Goal: Task Accomplishment & Management: Complete application form

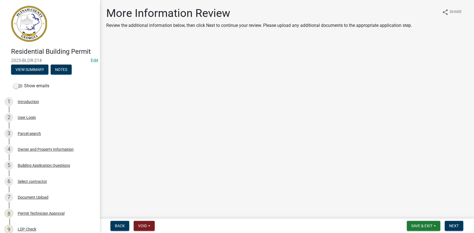
click at [369, 150] on main "More Information Review Review the additional information below, then click Nex…" at bounding box center [287, 108] width 374 height 216
click at [42, 71] on button "View Summary" at bounding box center [29, 69] width 37 height 10
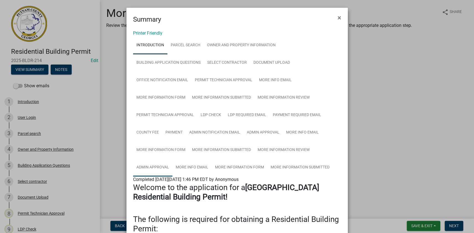
click at [160, 168] on link "Admin Approval" at bounding box center [152, 167] width 39 height 18
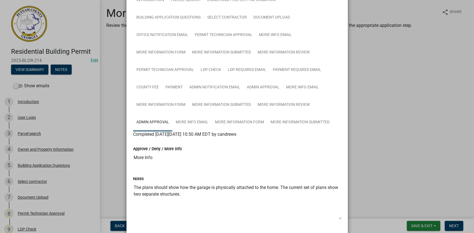
scroll to position [50, 0]
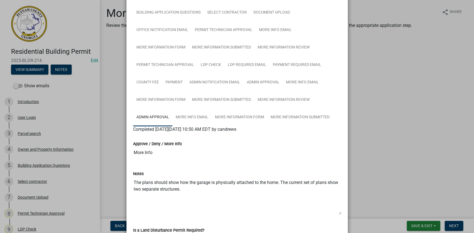
drag, startPoint x: 184, startPoint y: 189, endPoint x: 118, endPoint y: 175, distance: 68.3
click at [118, 175] on ngb-modal-window "Summary × Printer Friendly Introduction Parcel search Owner and Property Inform…" at bounding box center [237, 116] width 474 height 233
click at [254, 121] on link "More Information Form" at bounding box center [240, 117] width 56 height 18
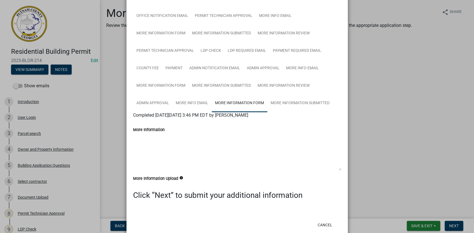
scroll to position [76, 0]
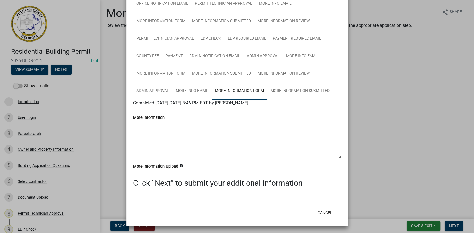
click at [391, 154] on ngb-modal-window "Summary × Printer Friendly Introduction Parcel search Owner and Property Inform…" at bounding box center [237, 116] width 474 height 233
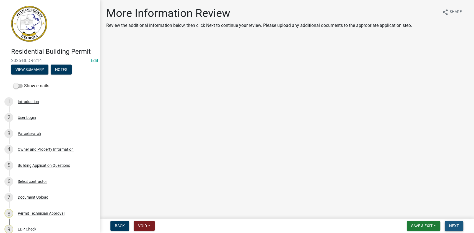
click at [454, 221] on button "Next" at bounding box center [453, 225] width 19 height 10
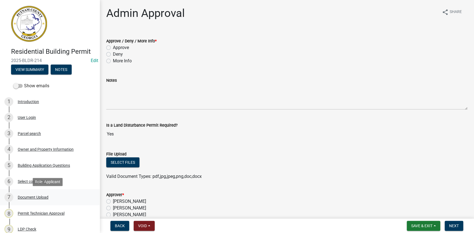
click at [29, 197] on div "Document Upload" at bounding box center [33, 197] width 31 height 4
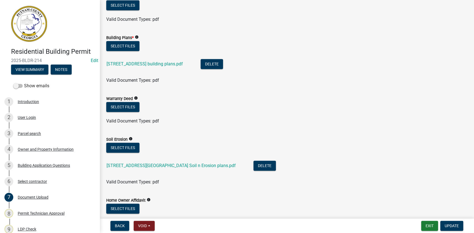
scroll to position [327, 0]
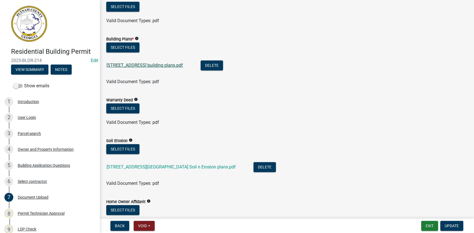
click at [150, 63] on link "[STREET_ADDRESS] building plans.pdf" at bounding box center [144, 65] width 76 height 5
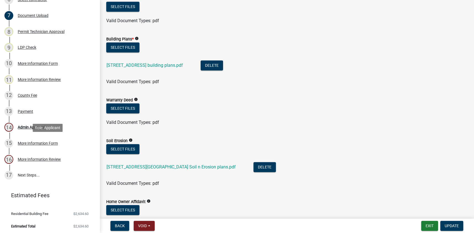
scroll to position [183, 0]
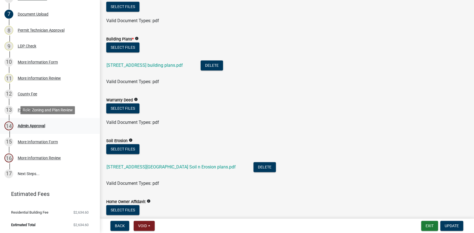
click at [37, 125] on div "Admin Approval" at bounding box center [31, 126] width 27 height 4
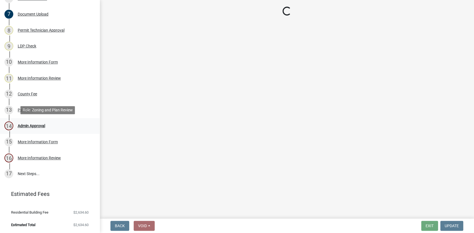
scroll to position [0, 0]
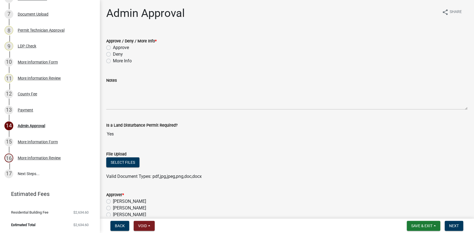
click at [125, 61] on label "More Info" at bounding box center [122, 61] width 19 height 7
click at [116, 61] on input "More Info" at bounding box center [115, 60] width 4 height 4
radio input "true"
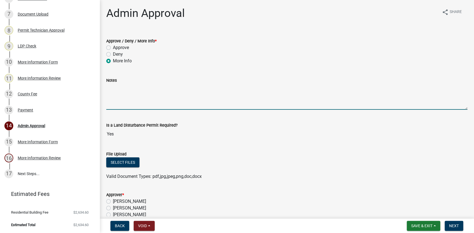
click at [146, 87] on textarea "Notes" at bounding box center [286, 97] width 361 height 26
paste textarea "The plans should show how the garage is physically attached to the home. The cu…"
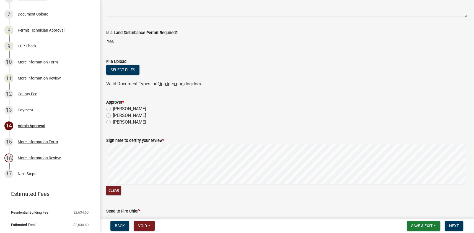
scroll to position [126, 0]
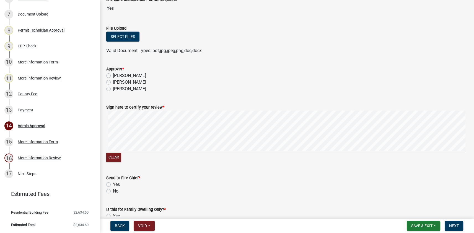
type textarea "The plans should show how the garage is physically attached to the home. The cu…"
click at [137, 81] on label "[PERSON_NAME]" at bounding box center [129, 82] width 33 height 7
click at [116, 81] on input "[PERSON_NAME]" at bounding box center [115, 81] width 4 height 4
radio input "true"
click at [113, 191] on label "No" at bounding box center [116, 191] width 6 height 7
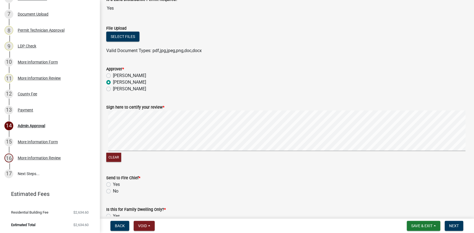
click at [113, 191] on input "No" at bounding box center [115, 190] width 4 height 4
radio input "true"
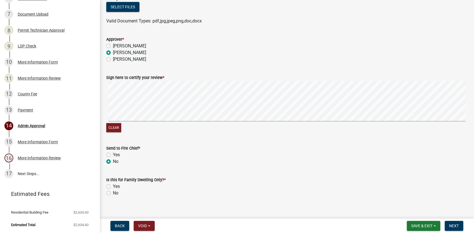
scroll to position [162, 0]
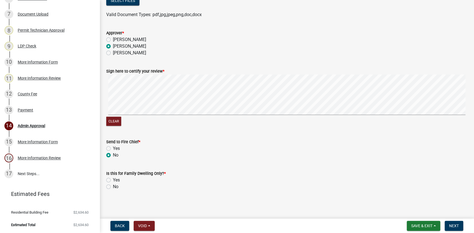
click at [115, 188] on label "No" at bounding box center [116, 186] width 6 height 7
click at [115, 187] on input "No" at bounding box center [115, 185] width 4 height 4
radio input "true"
click at [461, 227] on button "Next" at bounding box center [453, 225] width 19 height 10
